Goal: Navigation & Orientation: Find specific page/section

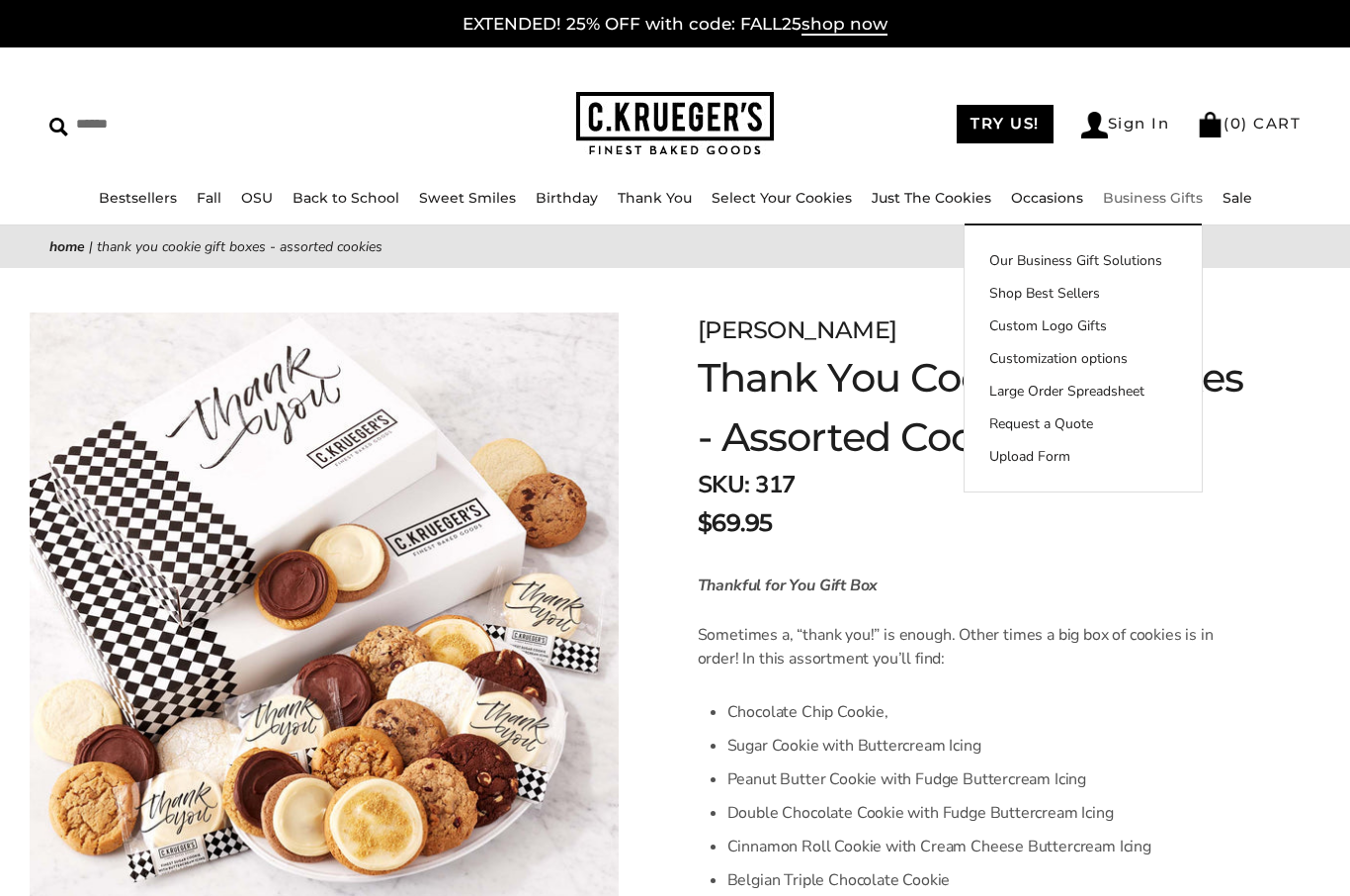
click at [1139, 203] on link "Business Gifts" at bounding box center [1153, 198] width 100 height 18
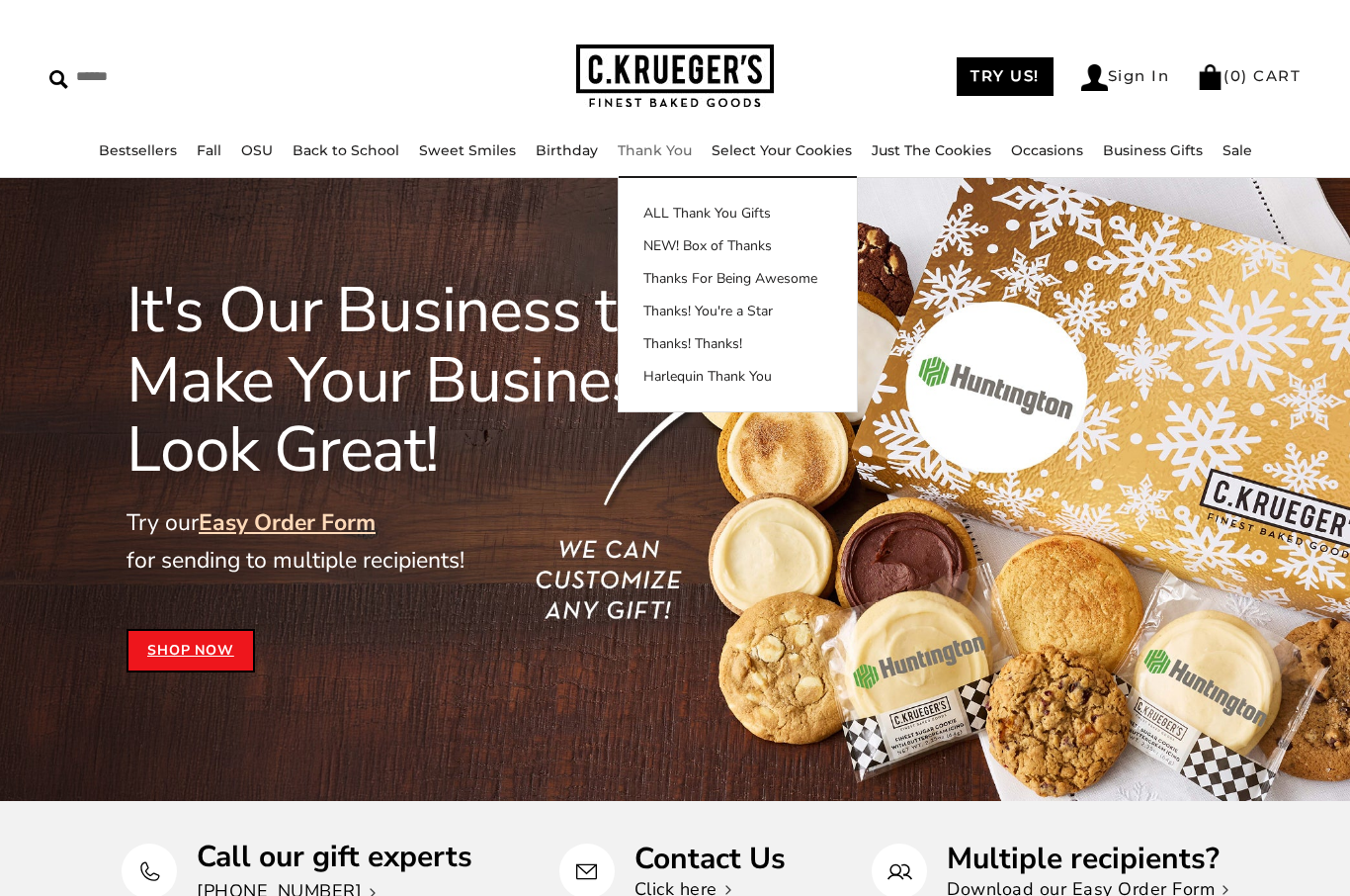
click at [743, 284] on link "Thanks For Being Awesome" at bounding box center [738, 278] width 238 height 21
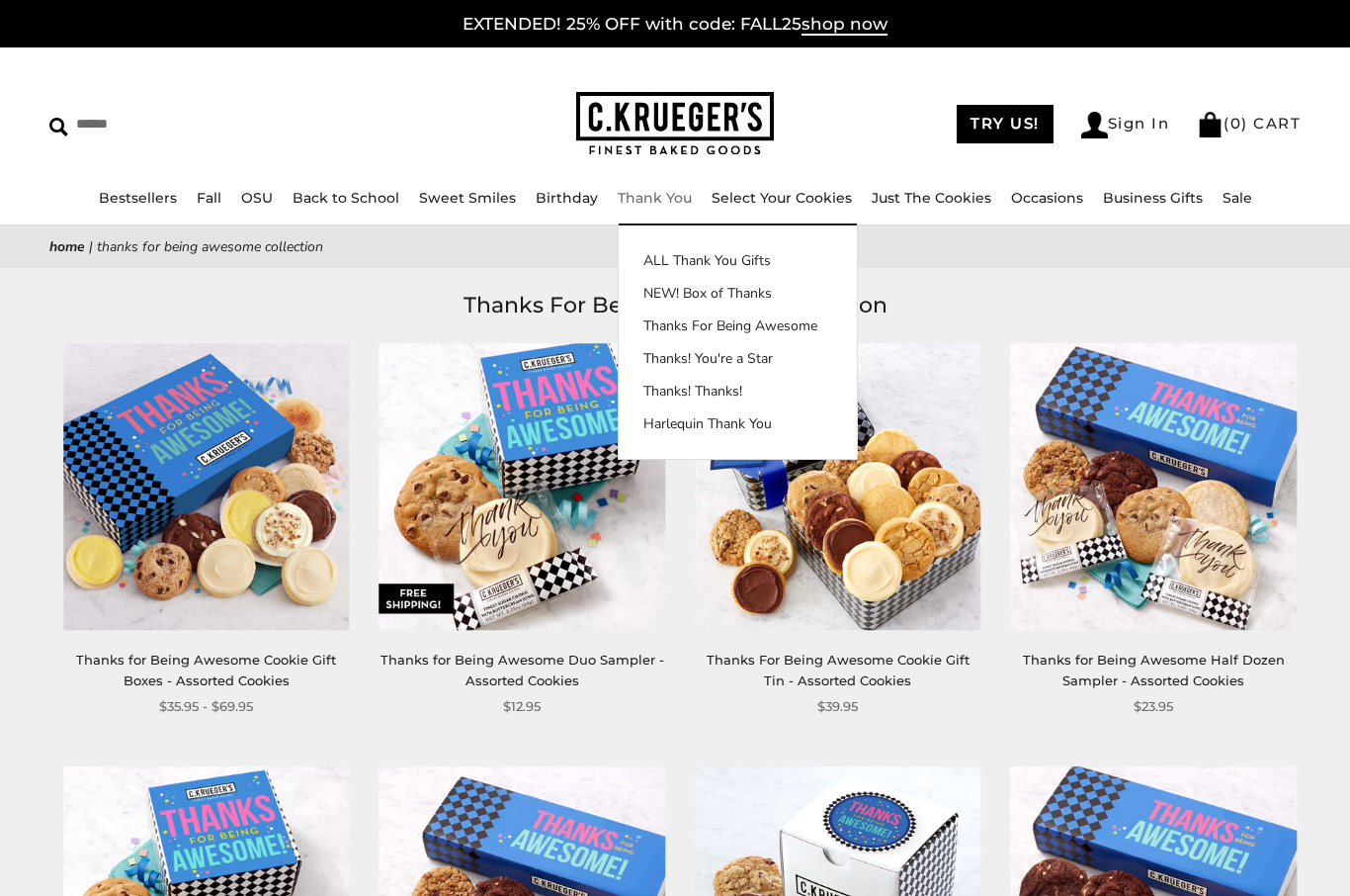
click at [724, 294] on link "NEW! Box of Thanks" at bounding box center [738, 293] width 238 height 21
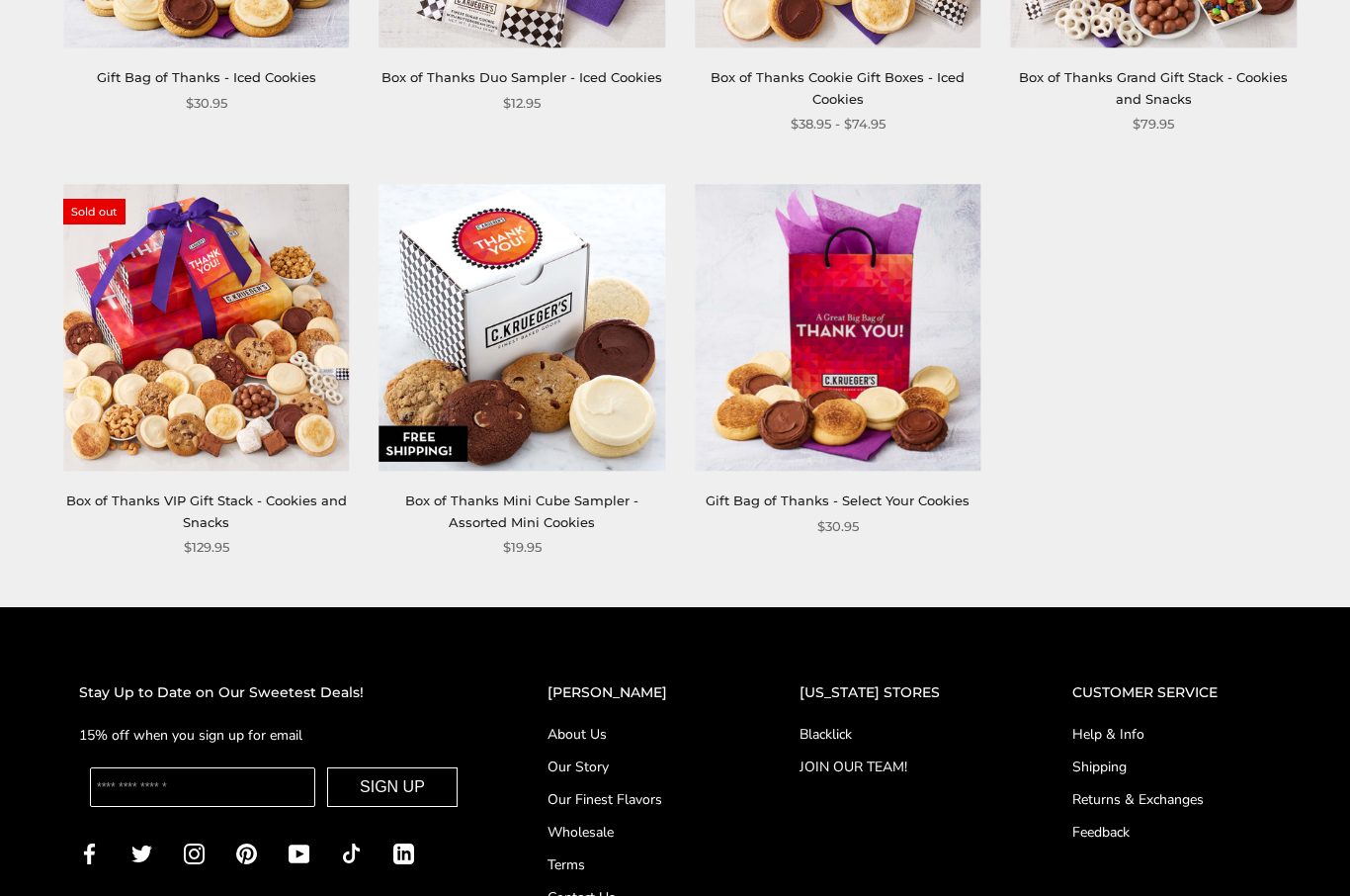
scroll to position [1427, 0]
